Goal: Task Accomplishment & Management: Manage account settings

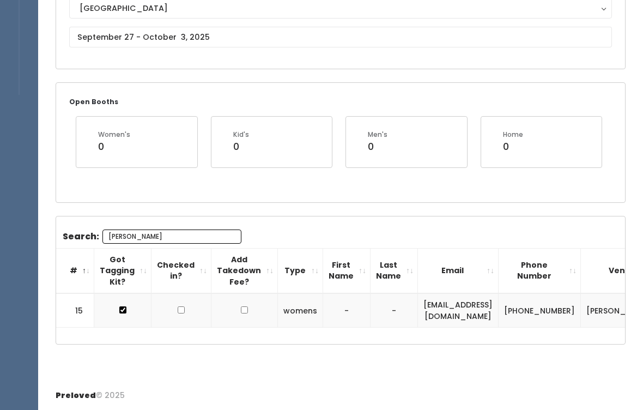
click at [209, 231] on input "[PERSON_NAME]" at bounding box center [171, 236] width 139 height 14
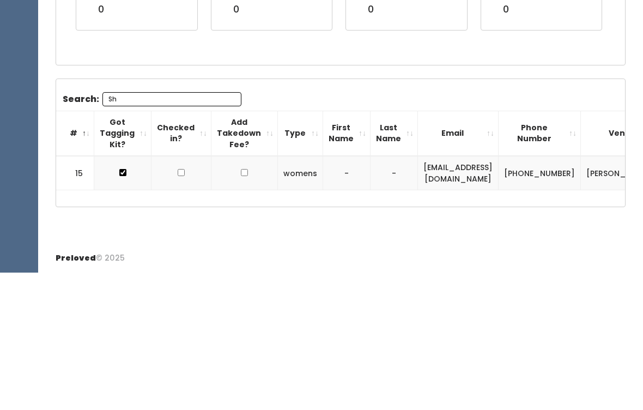
type input "S"
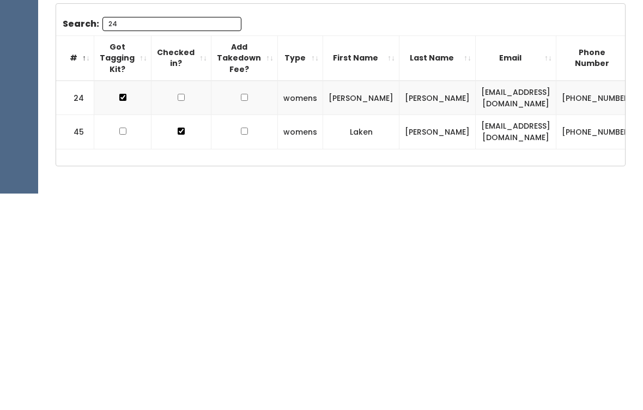
scroll to position [131, 0]
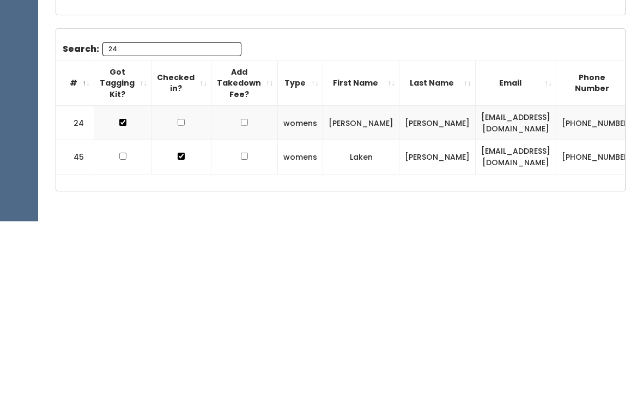
type input "2"
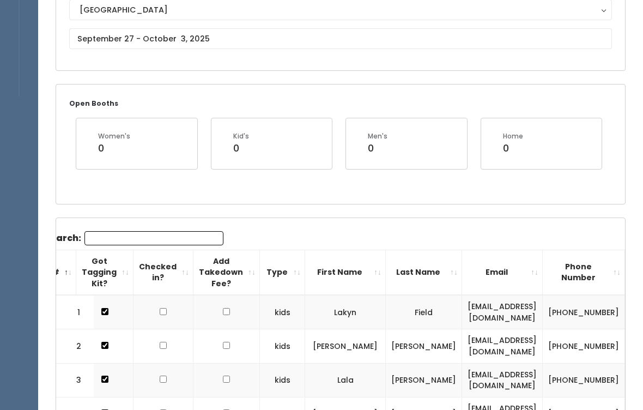
scroll to position [71, 0]
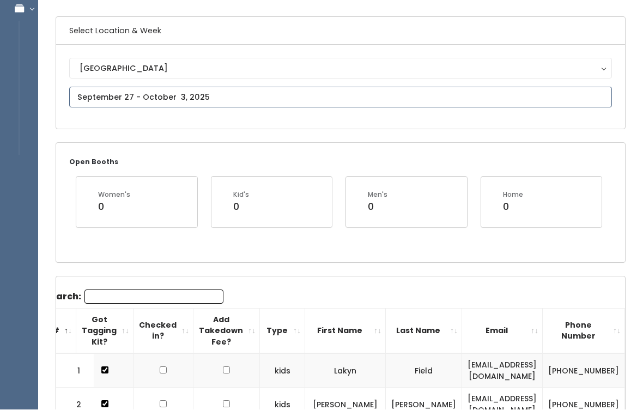
click at [228, 88] on input "text" at bounding box center [340, 98] width 543 height 21
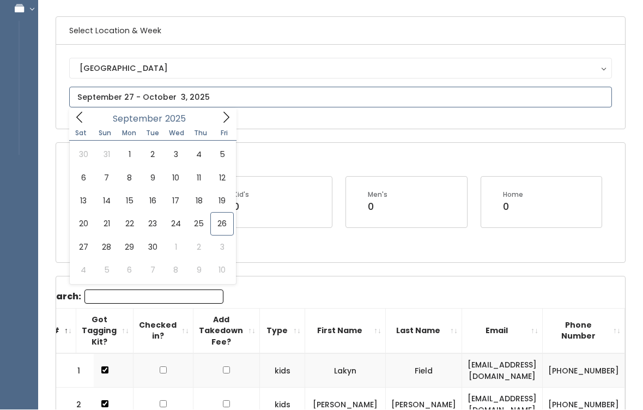
scroll to position [72, 0]
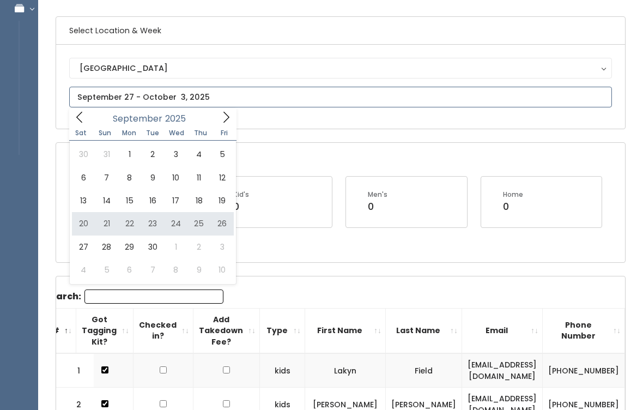
type input "September 20 to September 26"
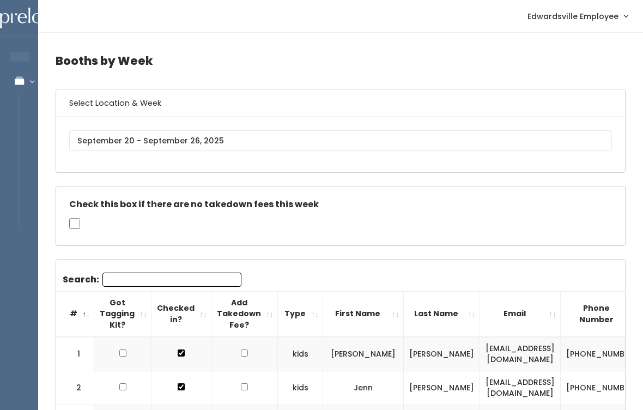
click at [171, 280] on input "Search:" at bounding box center [171, 280] width 139 height 14
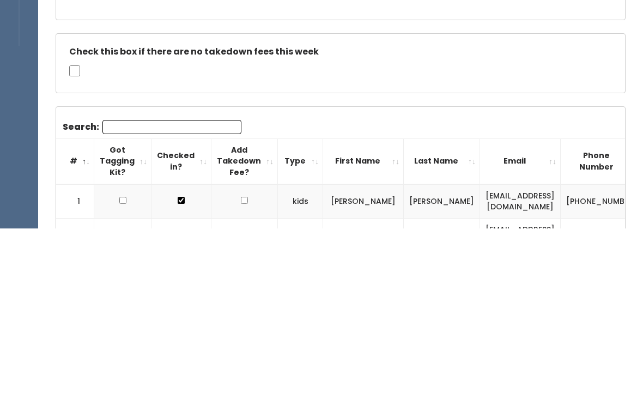
type input "w"
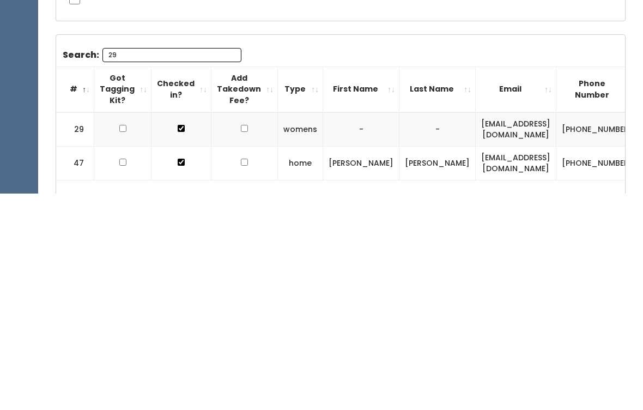
scroll to position [76, 0]
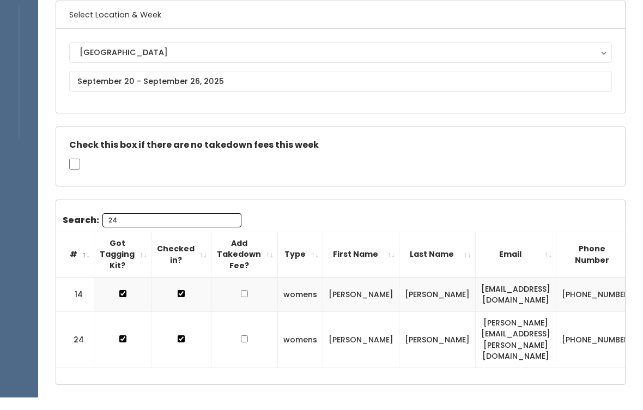
type input "2"
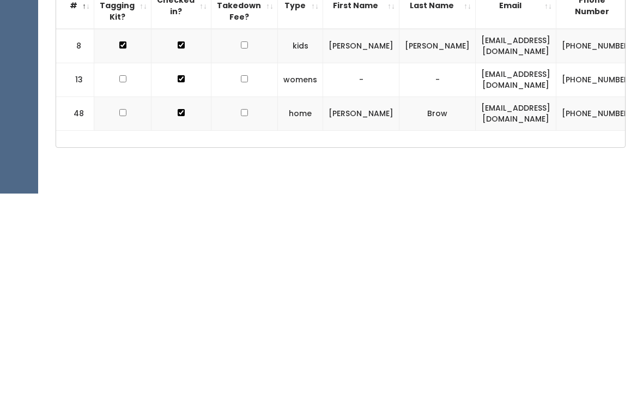
scroll to position [124, 0]
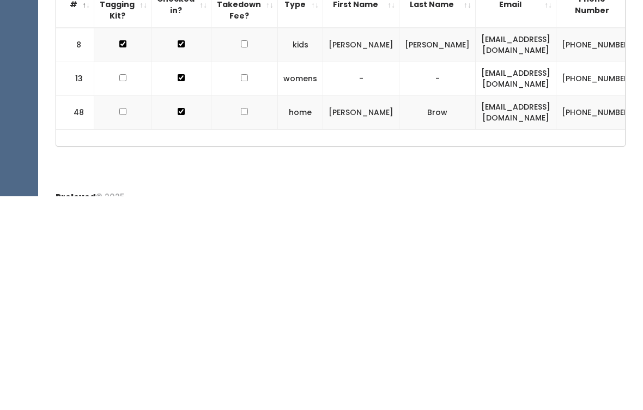
type input "1"
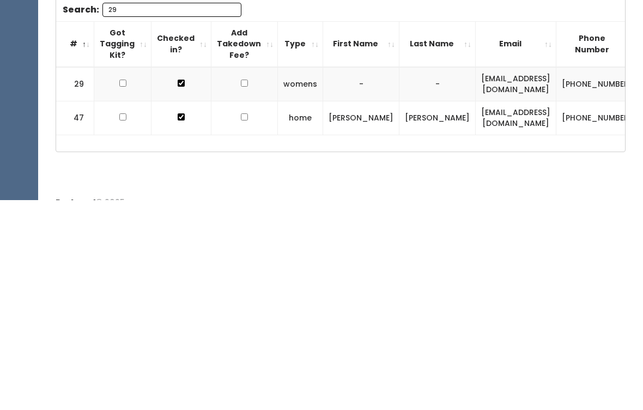
scroll to position [104, 0]
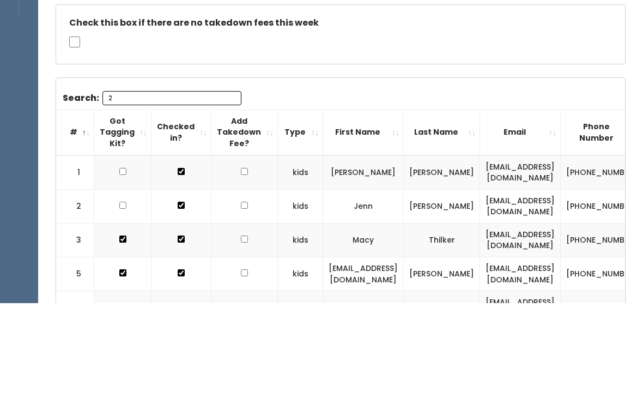
type input "24"
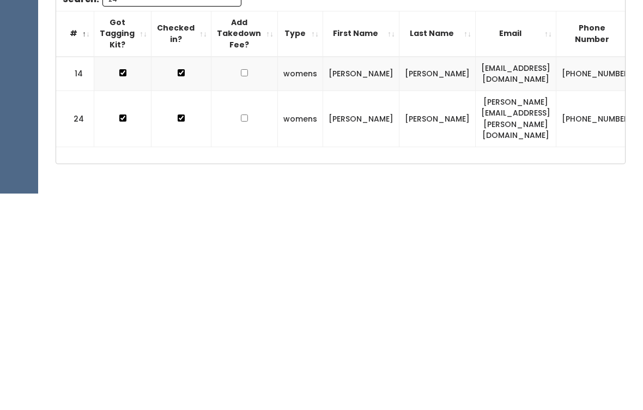
scroll to position [102, 0]
